Goal: Check status

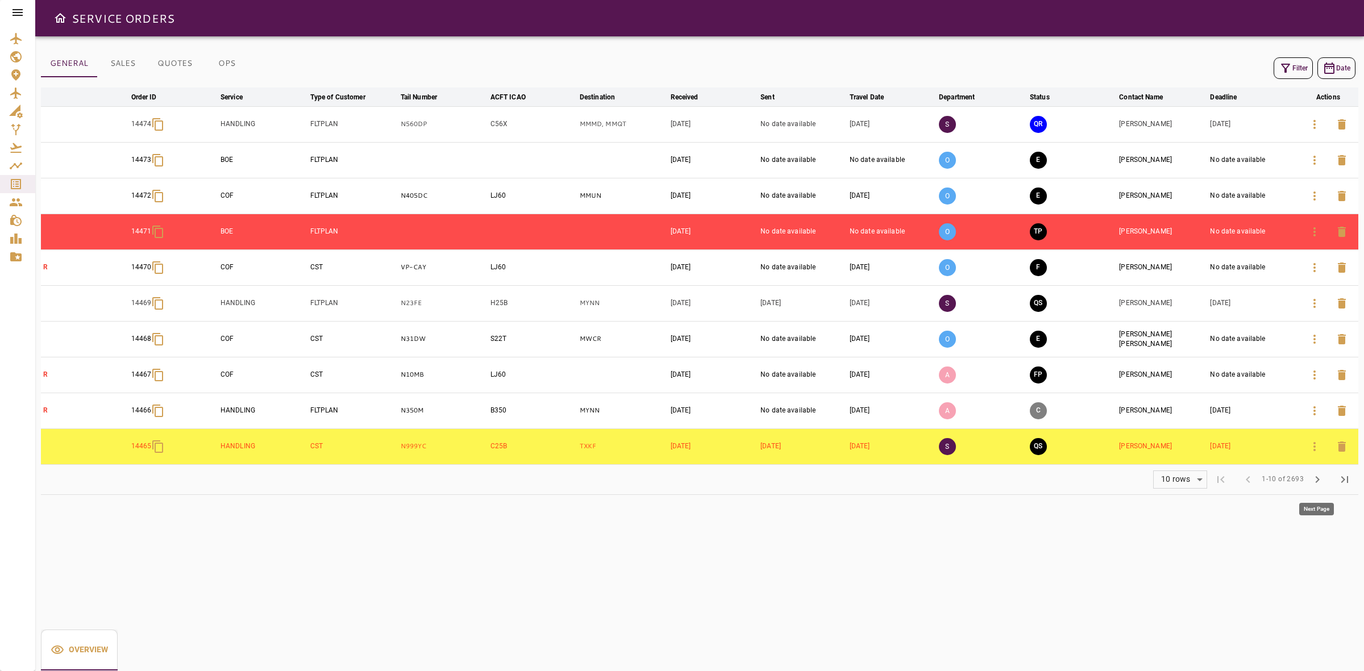
click at [1315, 486] on span "chevron_right" at bounding box center [1317, 480] width 14 height 14
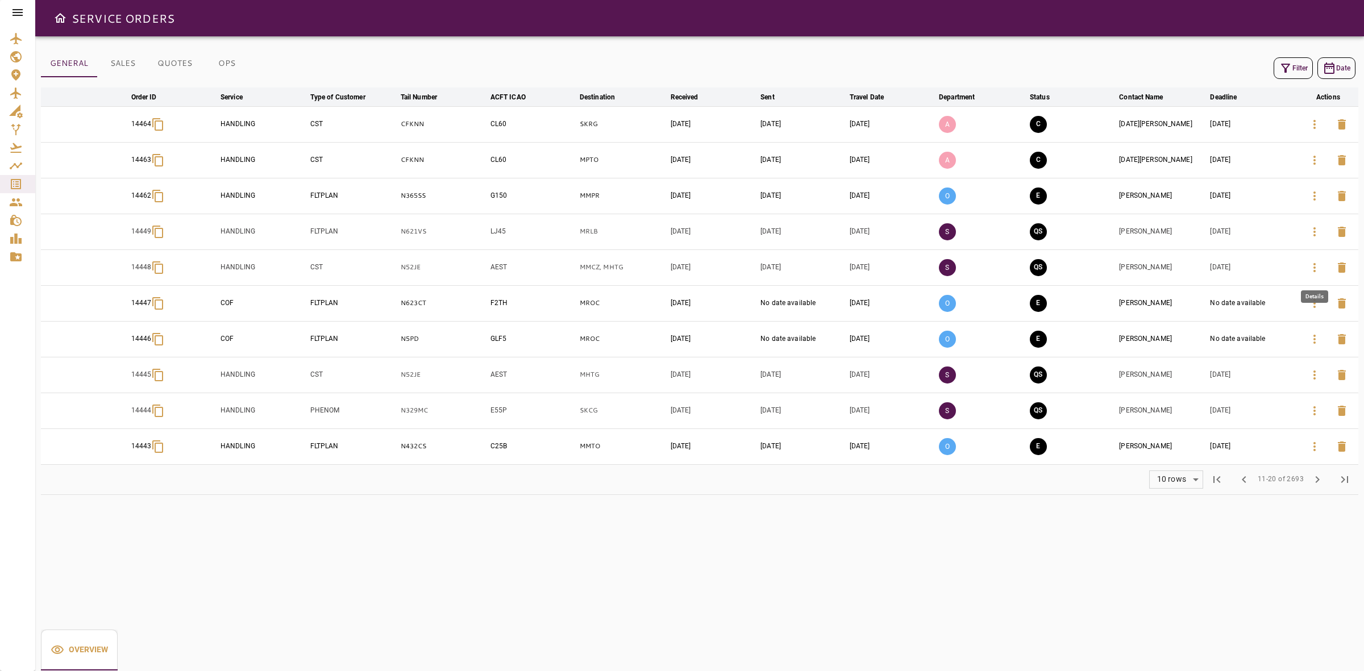
click at [1309, 271] on icon "button" at bounding box center [1314, 268] width 14 height 14
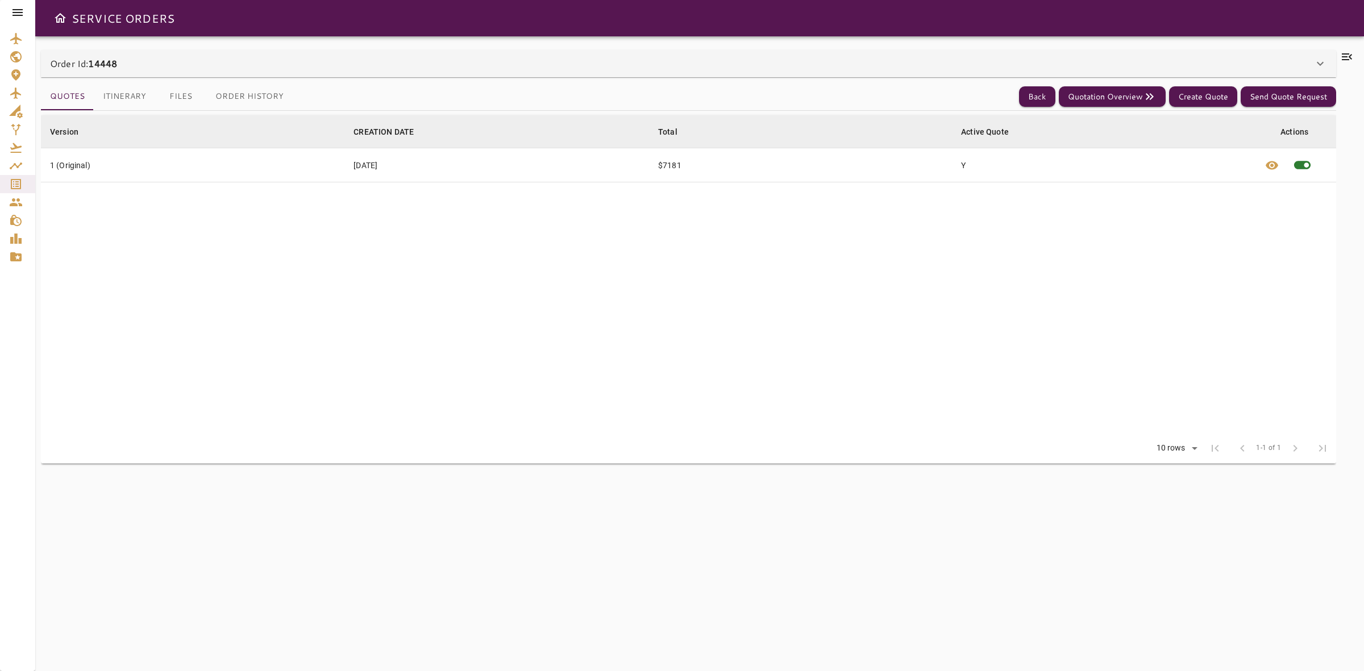
click at [301, 72] on div "Order Id: 14448" at bounding box center [688, 63] width 1295 height 27
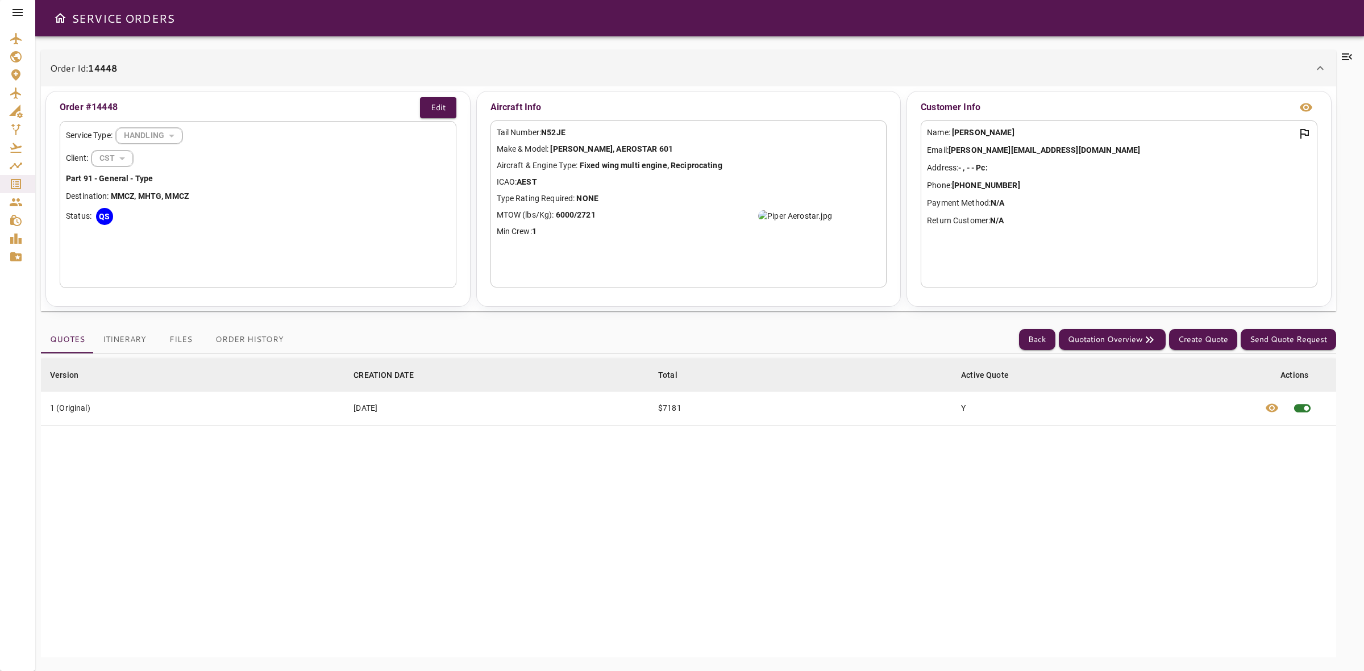
click at [279, 334] on button "Order History" at bounding box center [249, 339] width 86 height 27
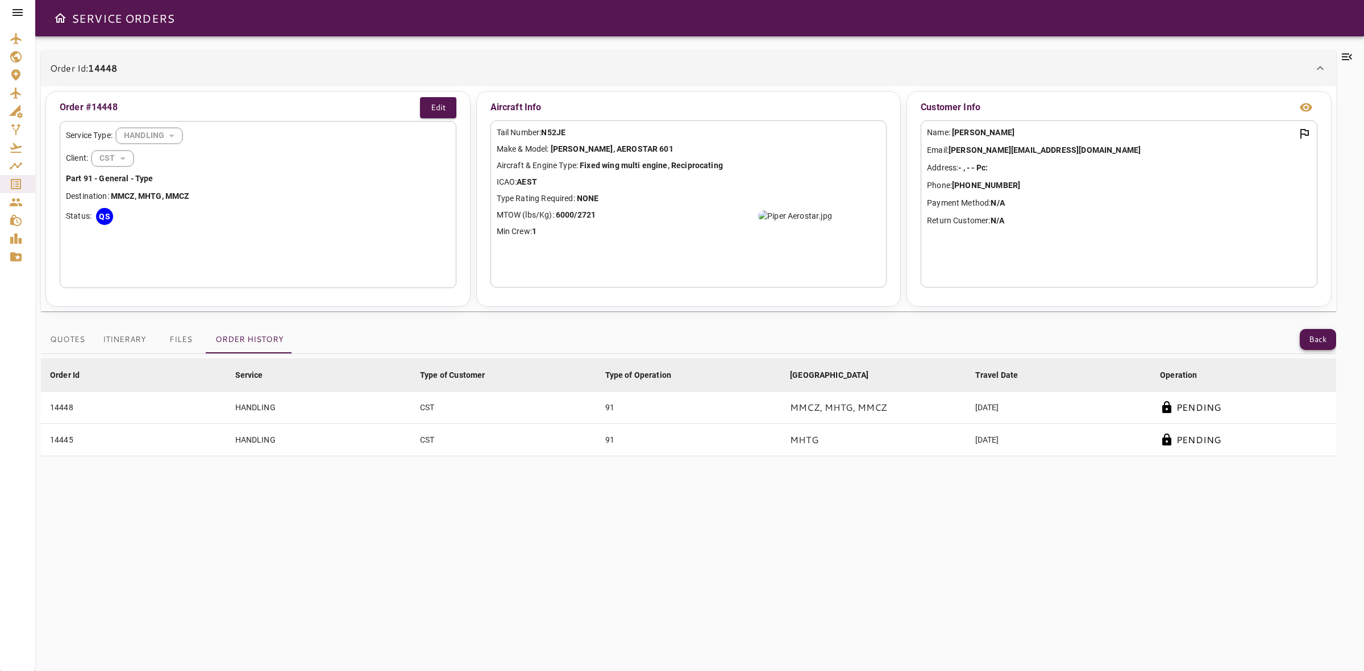
click at [1324, 335] on button "Back" at bounding box center [1317, 339] width 36 height 21
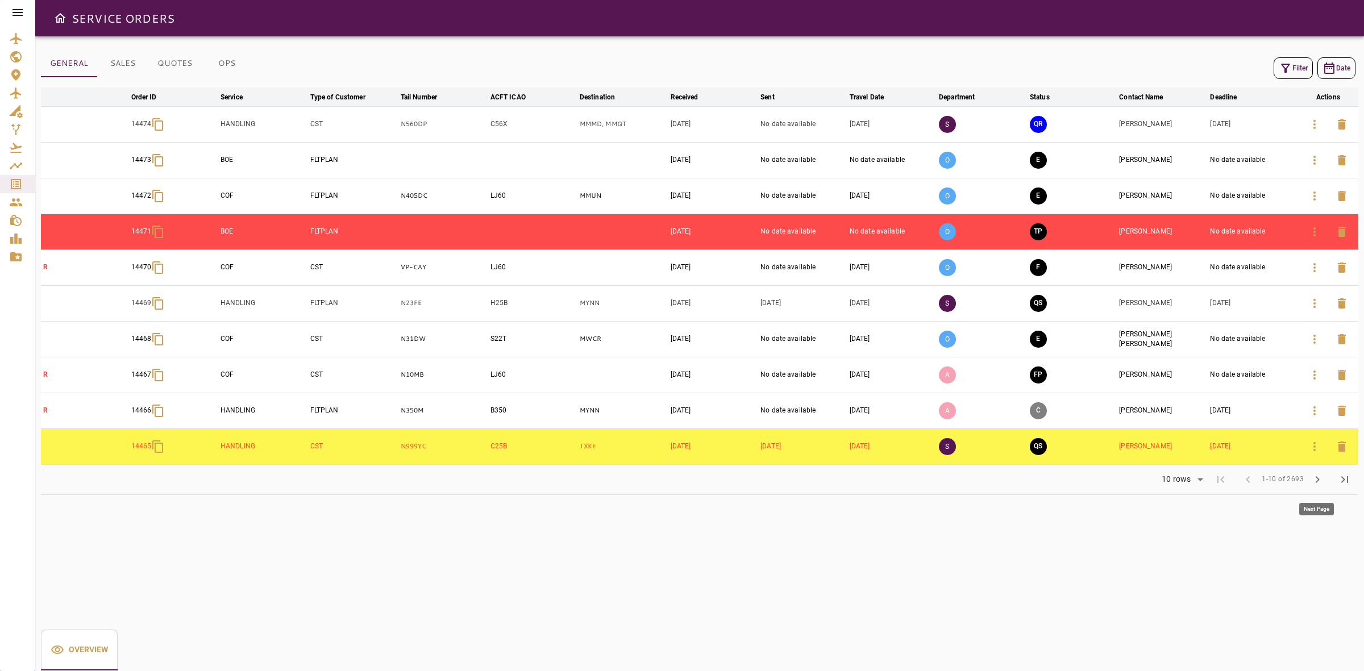
click at [1311, 488] on button "chevron_right" at bounding box center [1316, 479] width 27 height 27
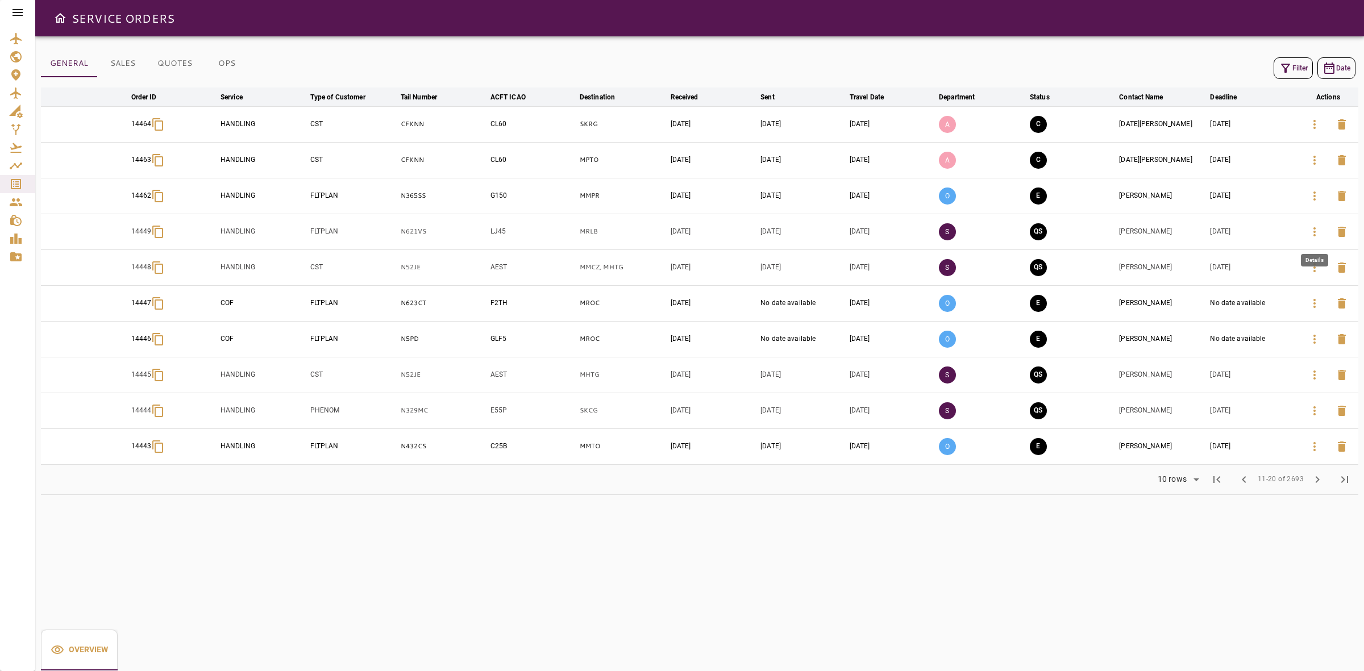
click at [1308, 236] on icon "button" at bounding box center [1314, 232] width 14 height 14
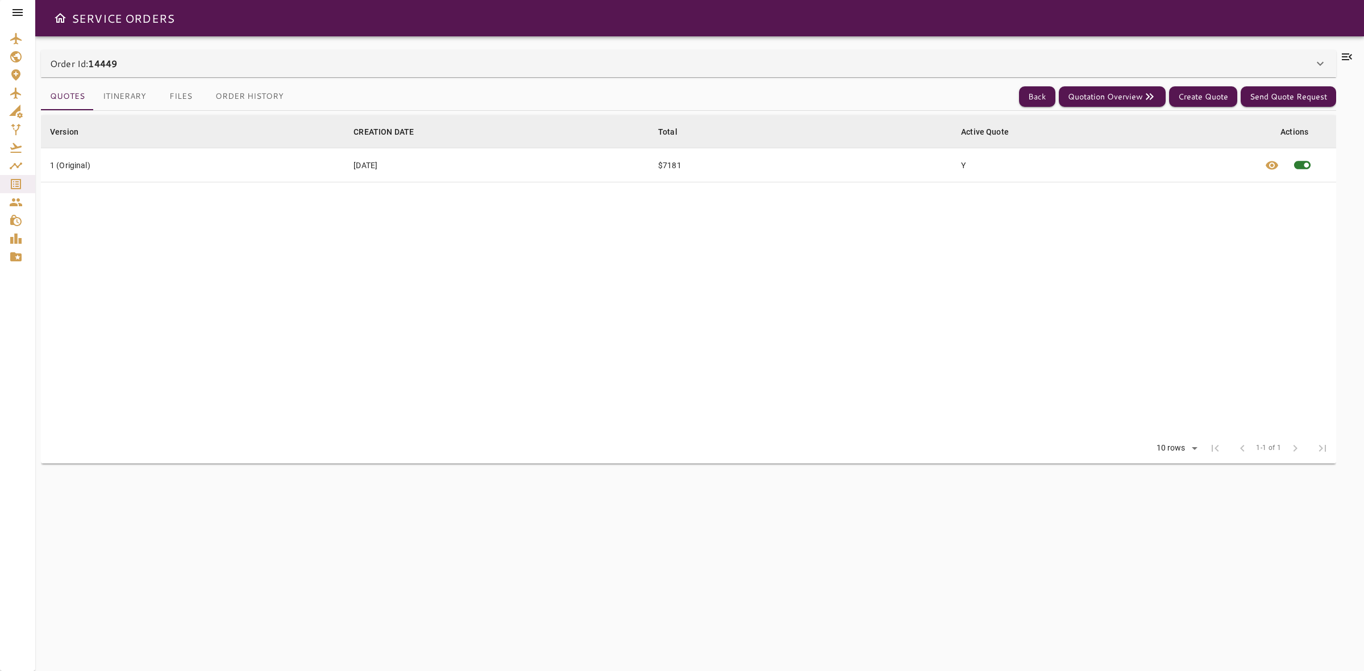
click at [872, 59] on div "Order Id: 14449" at bounding box center [681, 64] width 1263 height 14
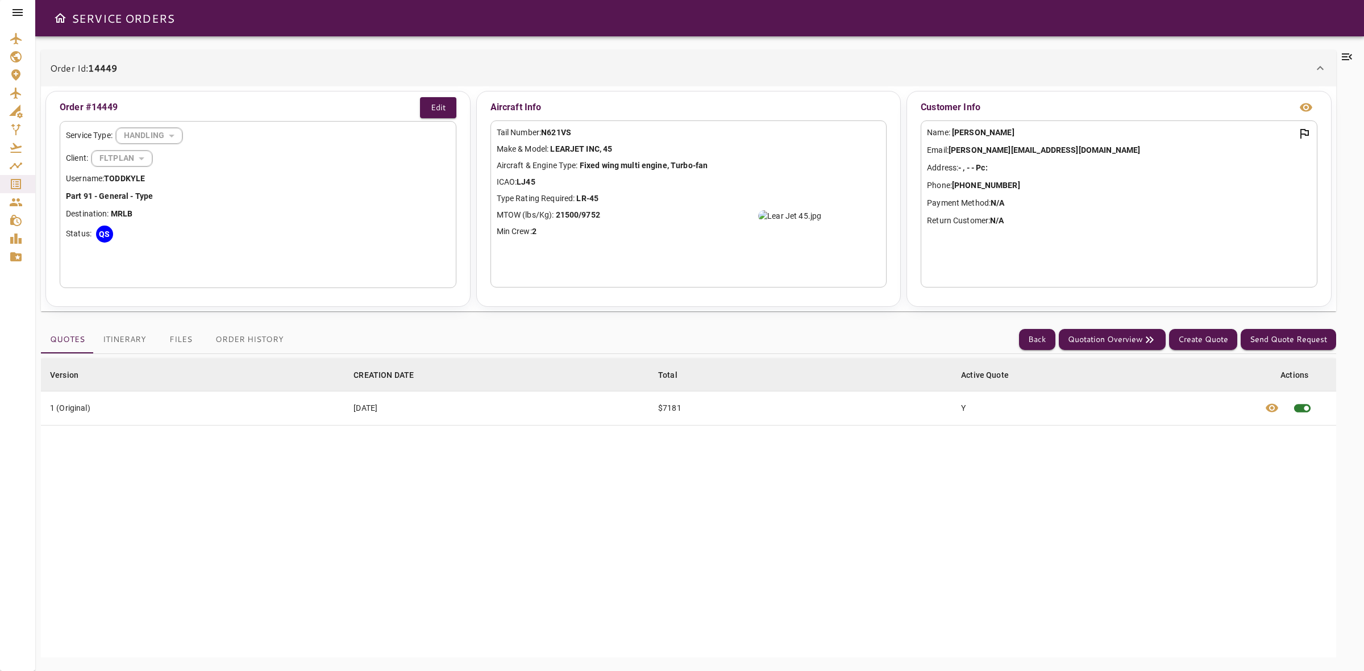
click at [245, 333] on button "Order History" at bounding box center [249, 339] width 86 height 27
